Goal: Information Seeking & Learning: Learn about a topic

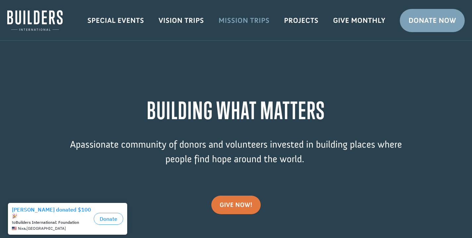
click at [233, 20] on link "Mission Trips" at bounding box center [245, 20] width 66 height 19
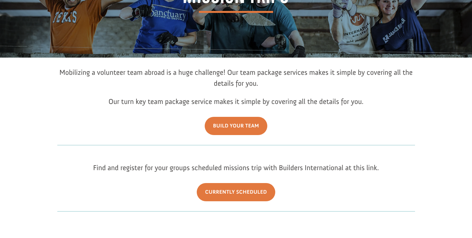
scroll to position [79, 0]
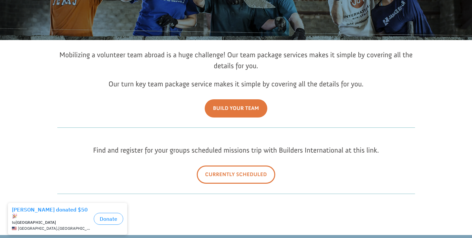
click at [240, 175] on link "Currently Scheduled" at bounding box center [236, 175] width 79 height 18
